Goal: Use online tool/utility

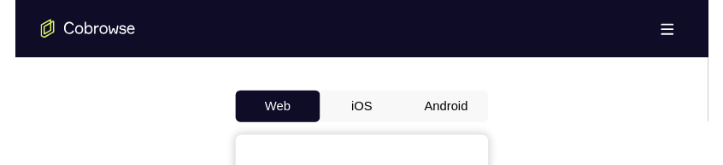
scroll to position [822, 0]
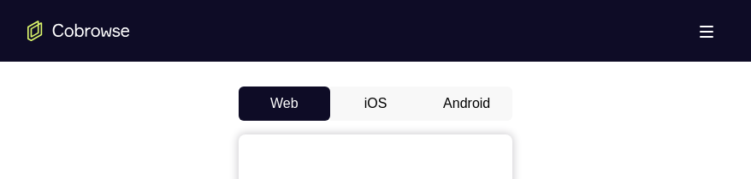
click at [472, 104] on button "Android" at bounding box center [466, 103] width 91 height 34
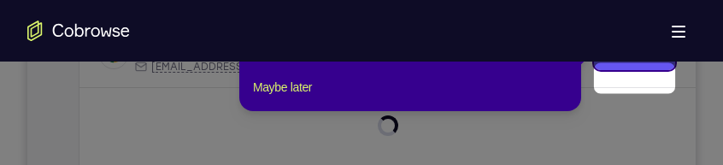
scroll to position [274, 0]
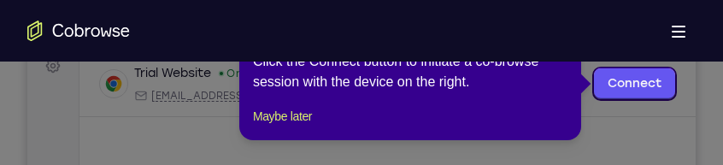
click at [627, 132] on icon at bounding box center [361, 82] width 723 height 165
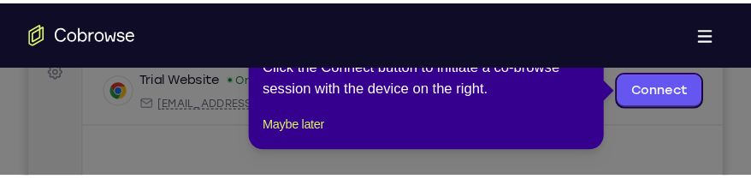
scroll to position [0, 0]
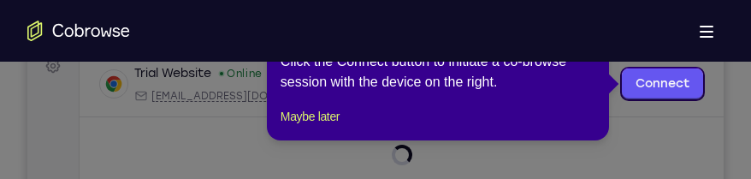
click at [675, 145] on icon at bounding box center [375, 89] width 751 height 179
click at [298, 127] on button "Maybe later" at bounding box center [309, 116] width 59 height 21
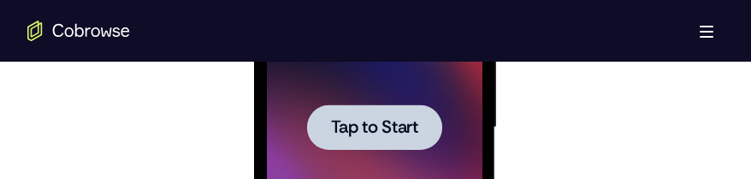
scroll to position [1100, 0]
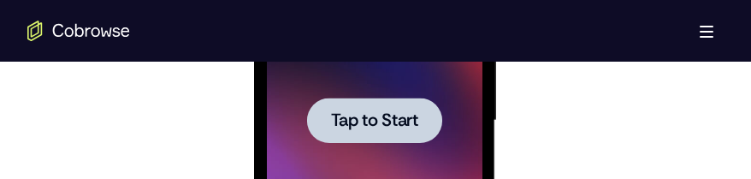
click at [378, 132] on div at bounding box center [373, 119] width 135 height 45
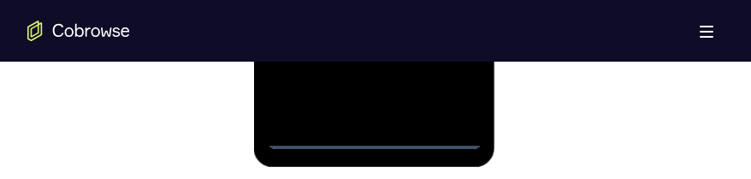
scroll to position [1313, 0]
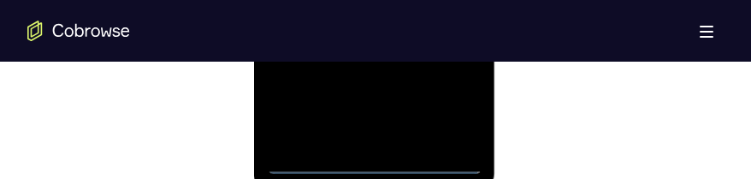
scroll to position [1275, 0]
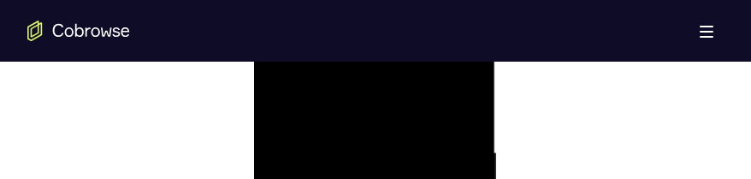
scroll to position [945, 0]
click at [448, 137] on div at bounding box center [373, 139] width 215 height 479
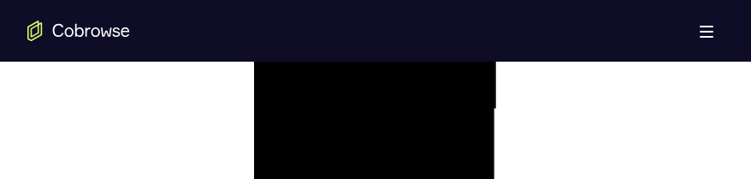
click at [356, 137] on div at bounding box center [373, 109] width 215 height 479
click at [398, 89] on div at bounding box center [373, 109] width 215 height 479
click at [299, 76] on div at bounding box center [373, 109] width 215 height 479
click at [345, 112] on div at bounding box center [373, 109] width 215 height 479
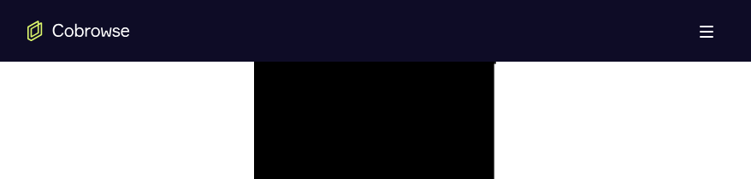
click at [396, 119] on div at bounding box center [373, 65] width 215 height 479
click at [540, 111] on div at bounding box center [375, 63] width 696 height 526
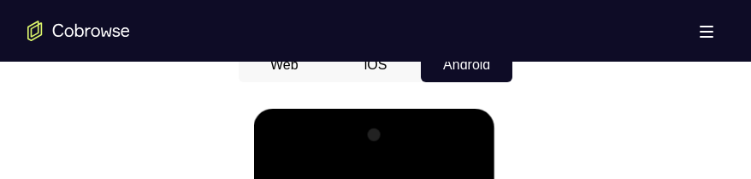
scroll to position [857, 0]
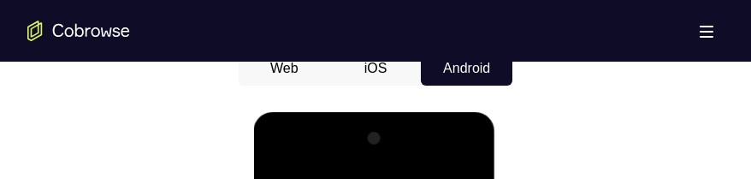
click at [365, 68] on button "iOS" at bounding box center [375, 68] width 91 height 34
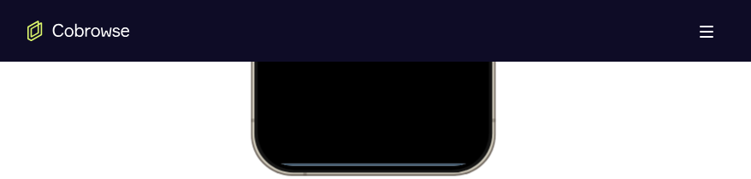
scroll to position [1296, 0]
